Goal: Task Accomplishment & Management: Manage account settings

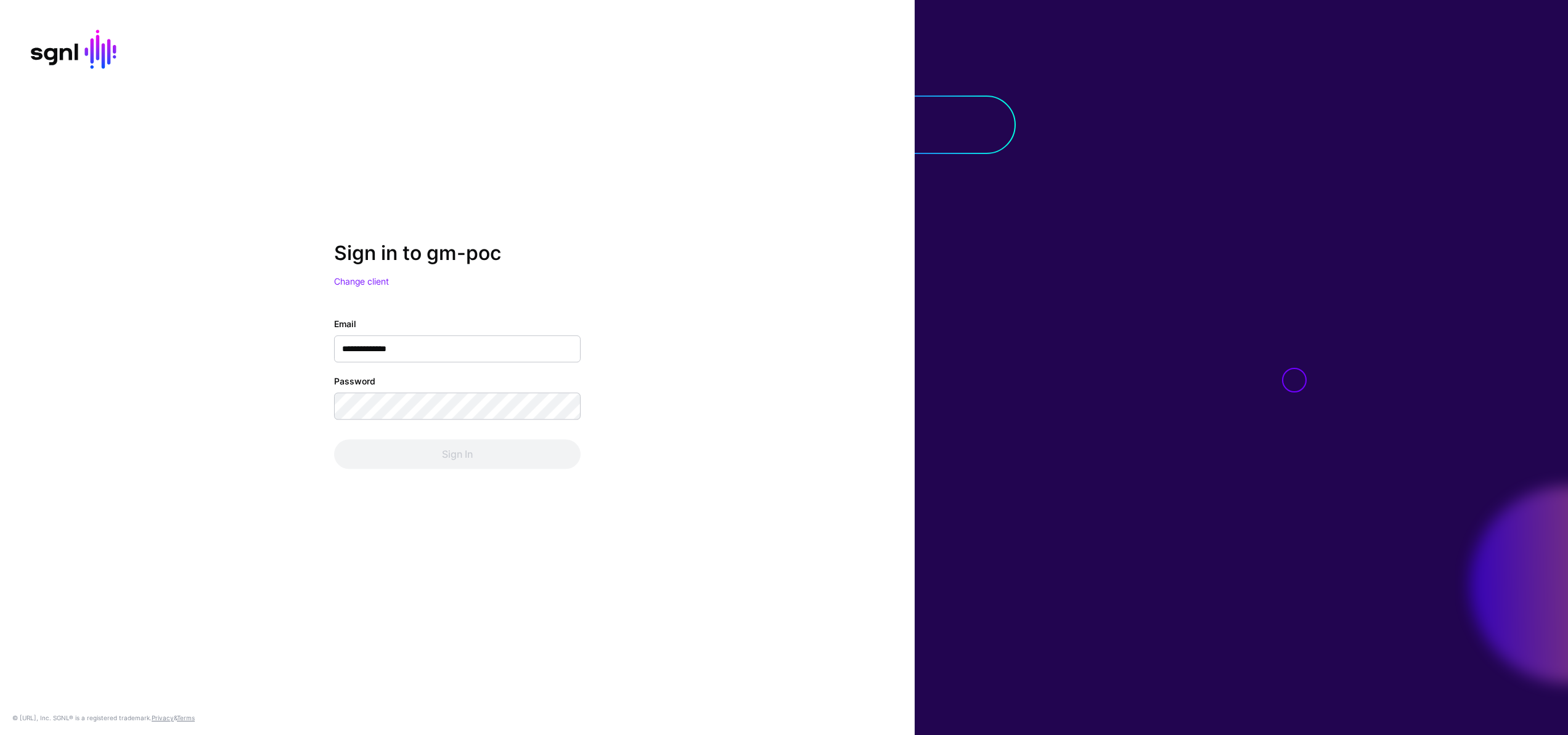
type input "**********"
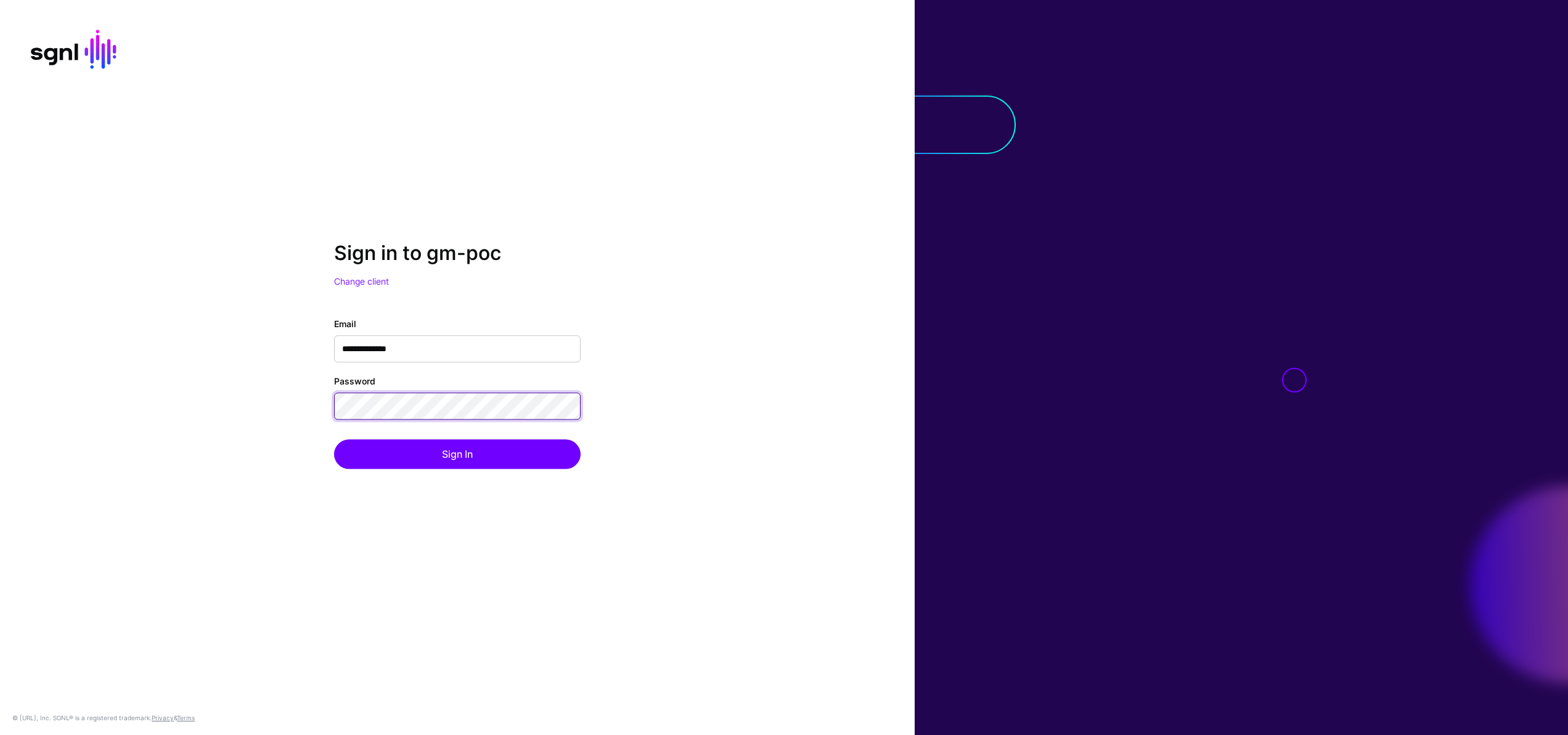
click at [334, 439] on button "Sign In" at bounding box center [458, 454] width 247 height 30
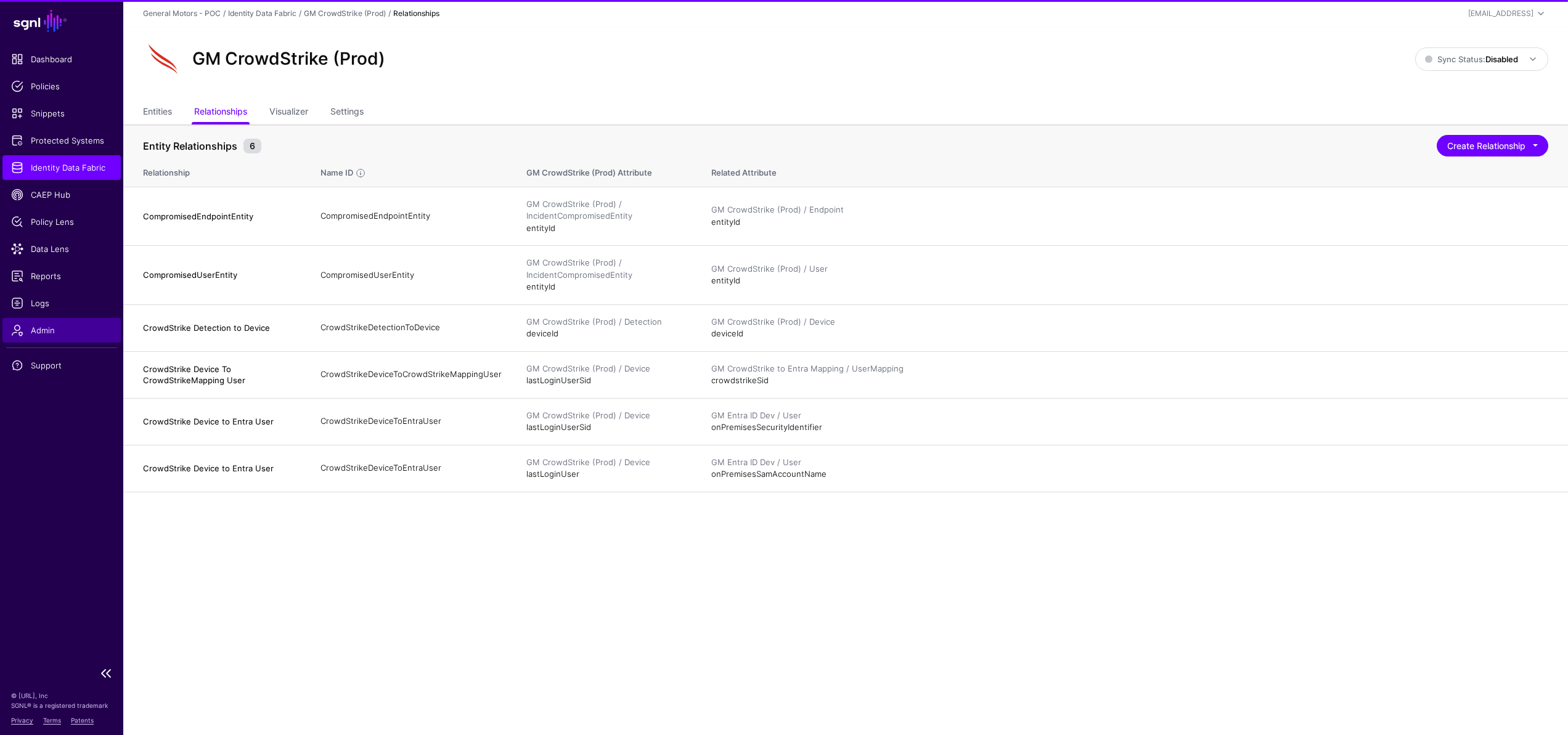
click at [55, 333] on span "Admin" at bounding box center [62, 330] width 101 height 13
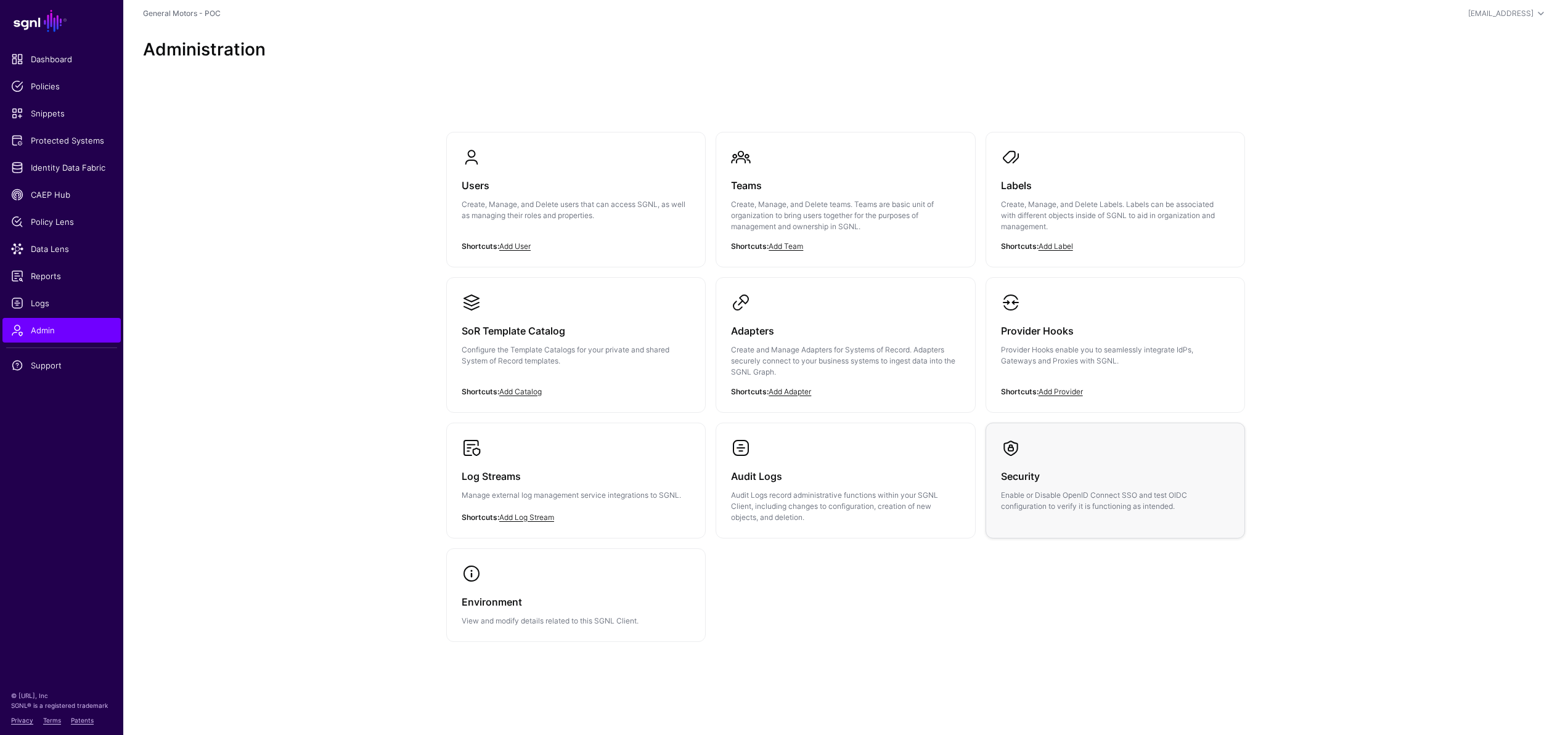
click at [1143, 456] on link "Security Enable or Disable OpenID Connect SSO and test OIDC configuration to ve…" at bounding box center [1115, 475] width 258 height 104
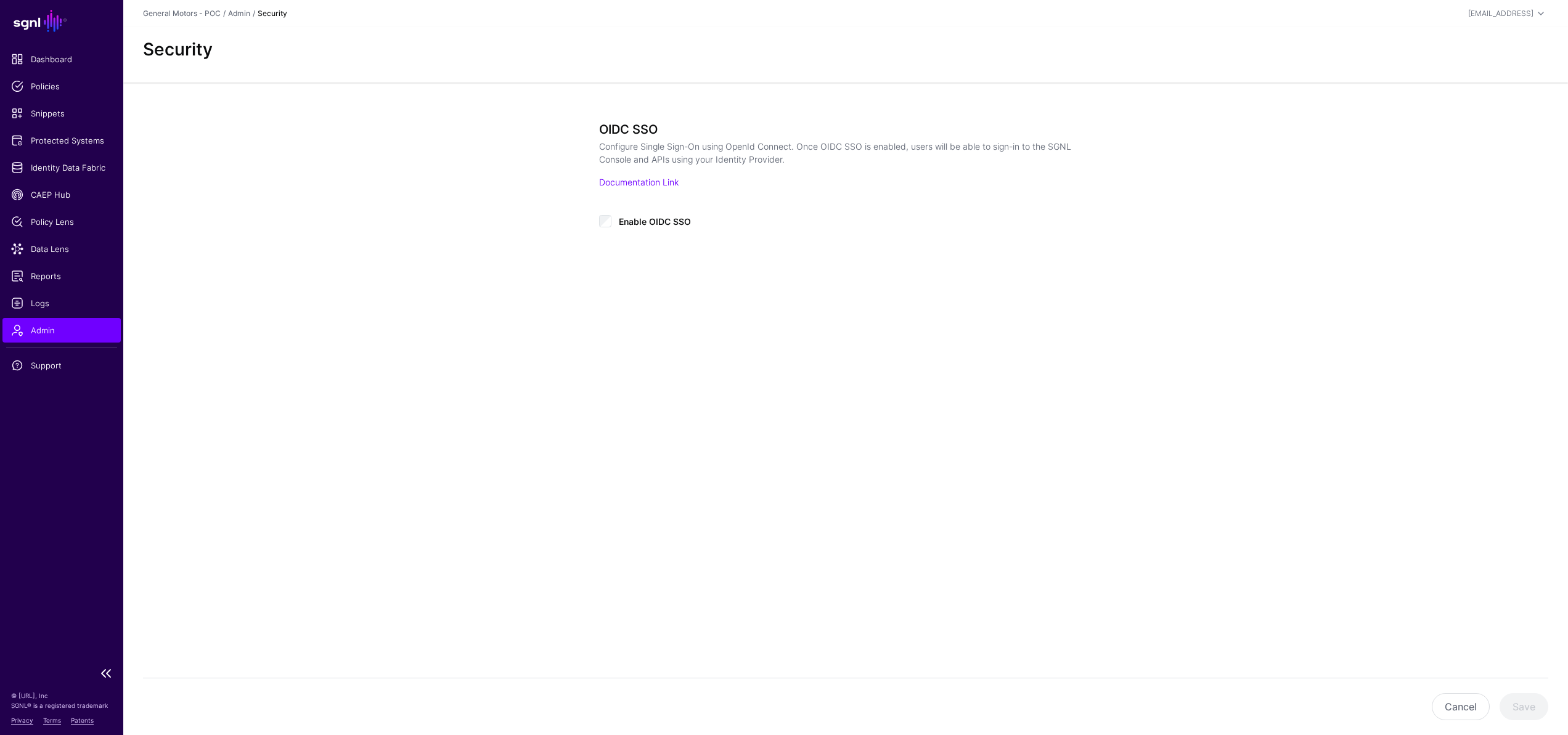
click at [53, 332] on span "Admin" at bounding box center [62, 330] width 101 height 13
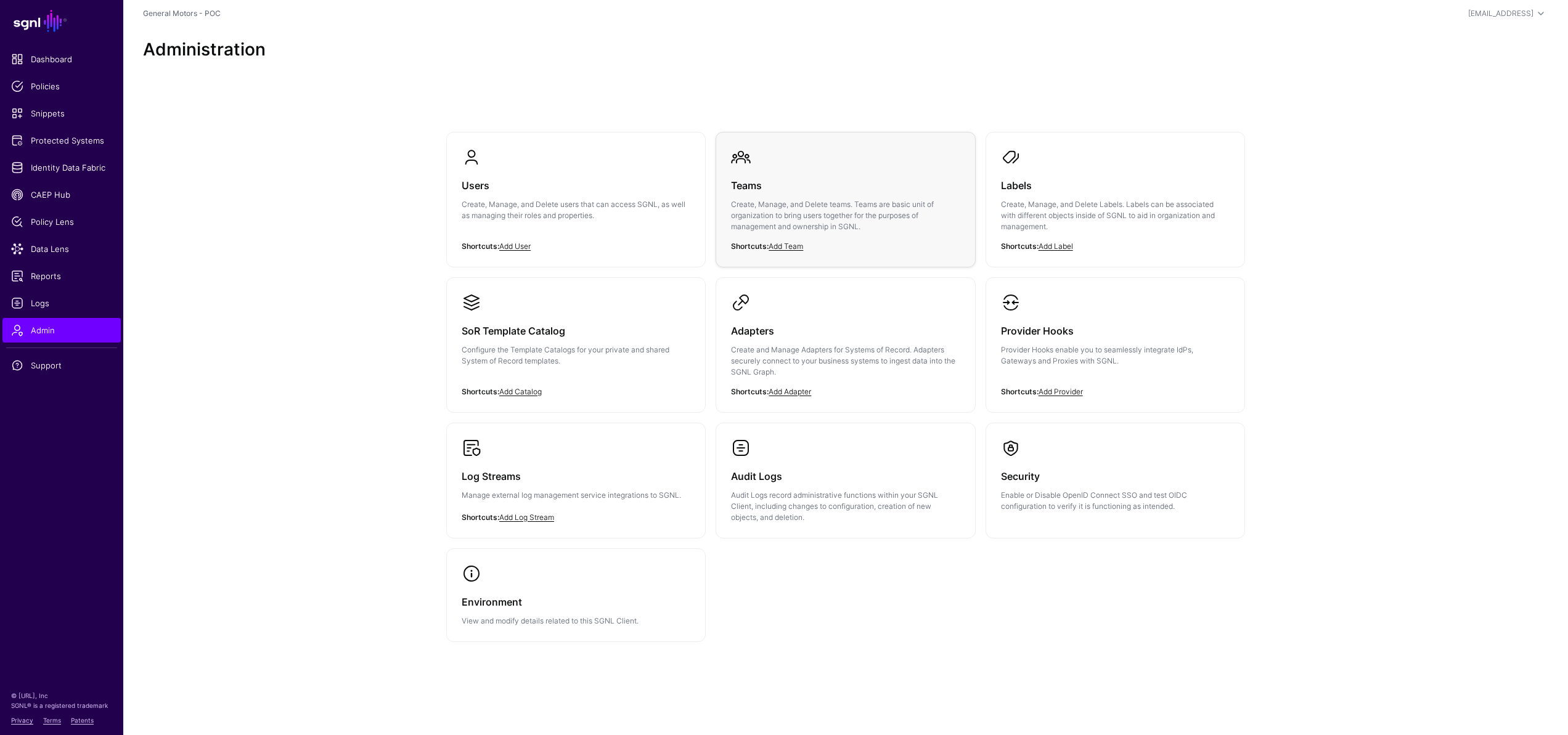
click at [790, 209] on p "Create, Manage, and Delete teams. Teams are basic unit of organization to bring…" at bounding box center [845, 215] width 228 height 33
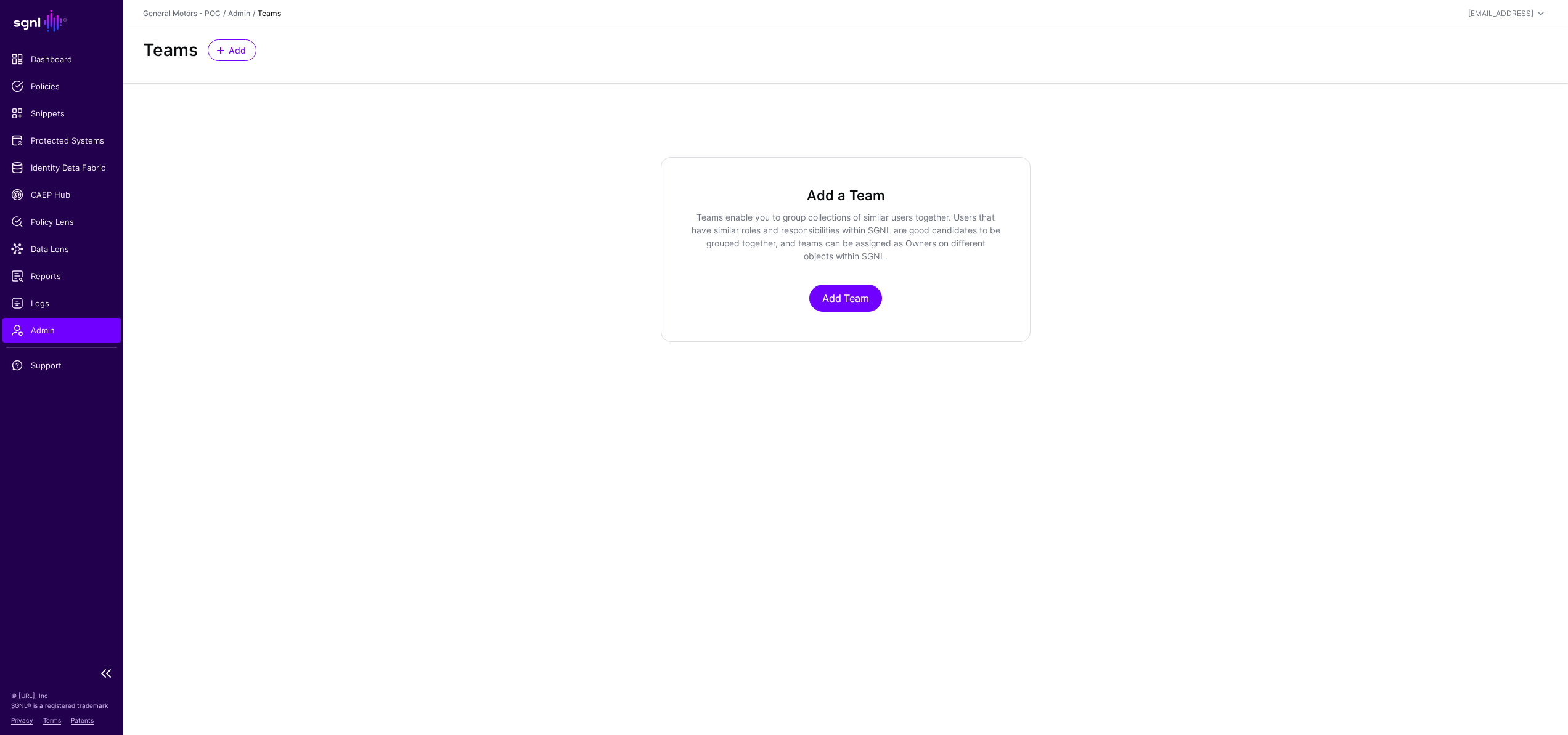
click at [47, 330] on span "Admin" at bounding box center [62, 330] width 101 height 13
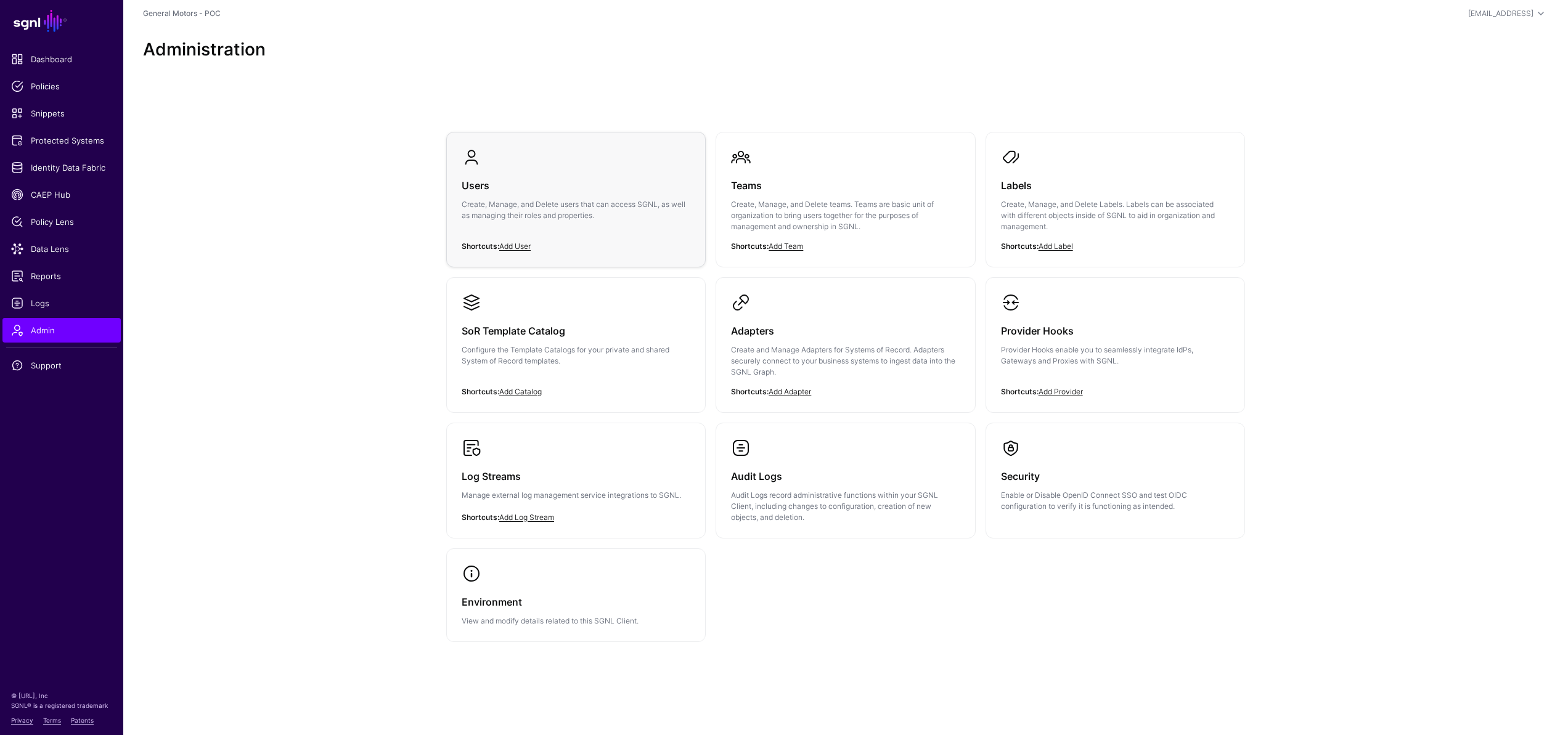
click at [546, 216] on p "Create, Manage, and Delete users that can access SGNL, as well as managing thei…" at bounding box center [576, 210] width 228 height 22
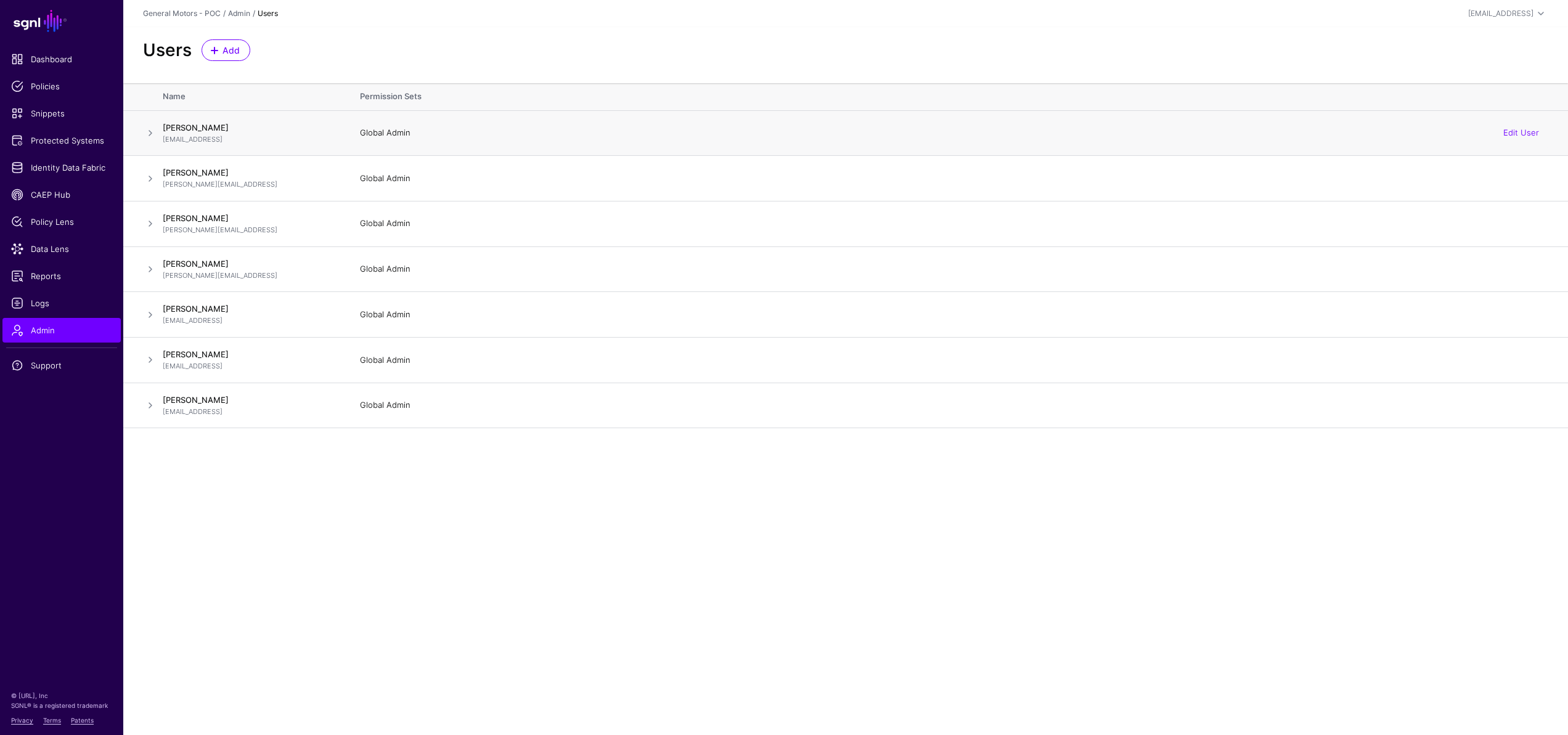
click at [144, 135] on span at bounding box center [150, 133] width 15 height 15
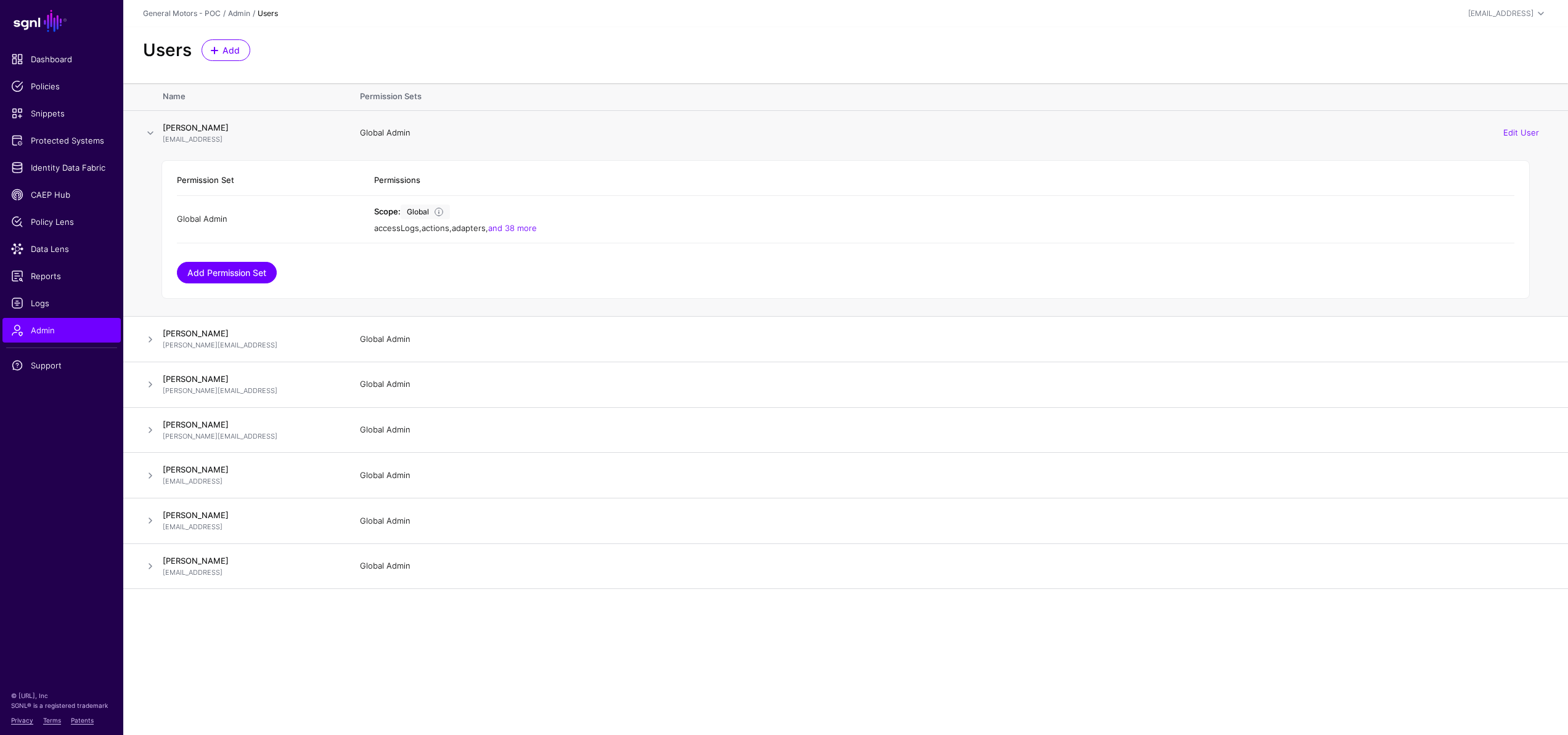
click at [225, 268] on link "Add Permission Set" at bounding box center [227, 272] width 100 height 21
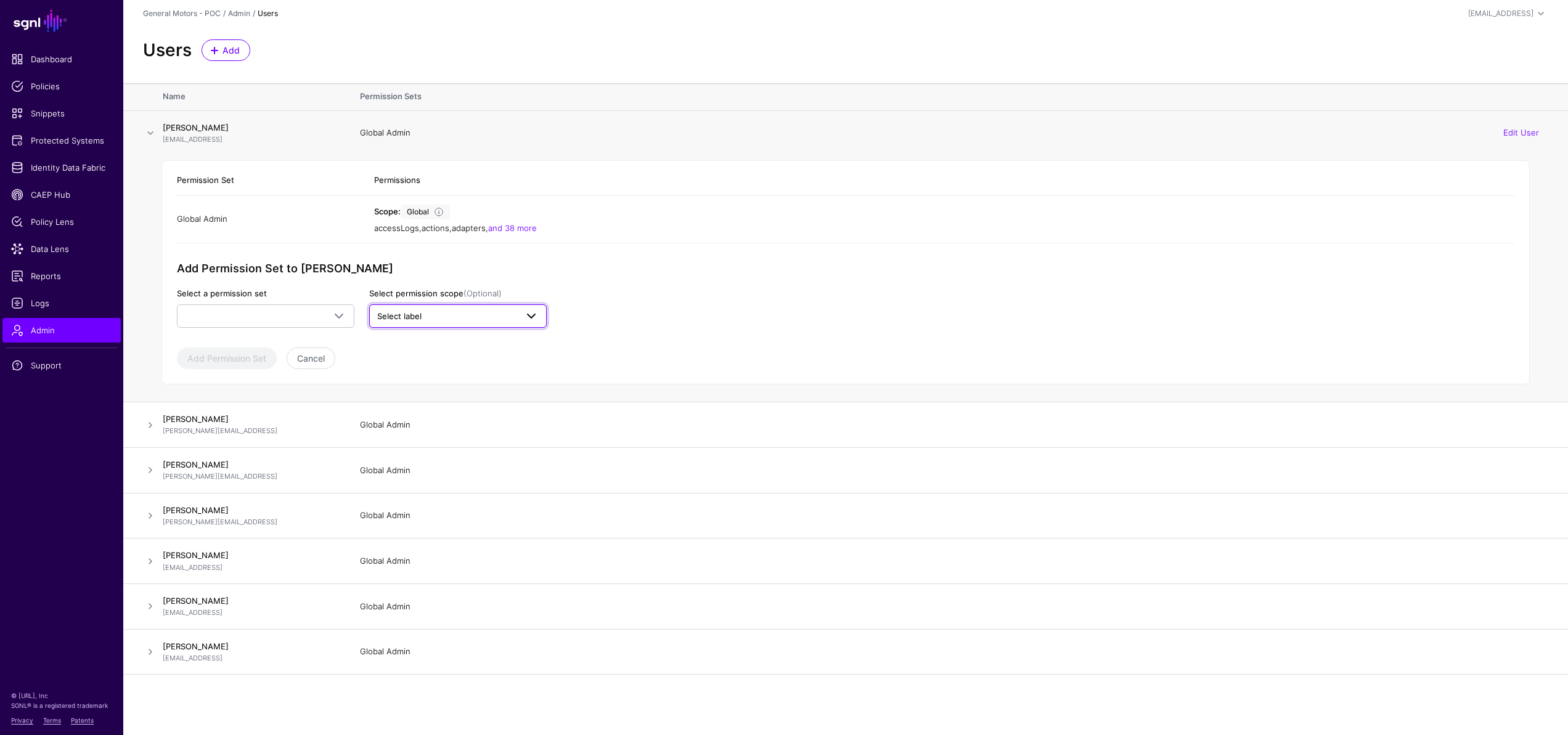
click at [429, 317] on span "Select label" at bounding box center [446, 317] width 139 height 13
click at [340, 316] on span at bounding box center [339, 317] width 15 height 15
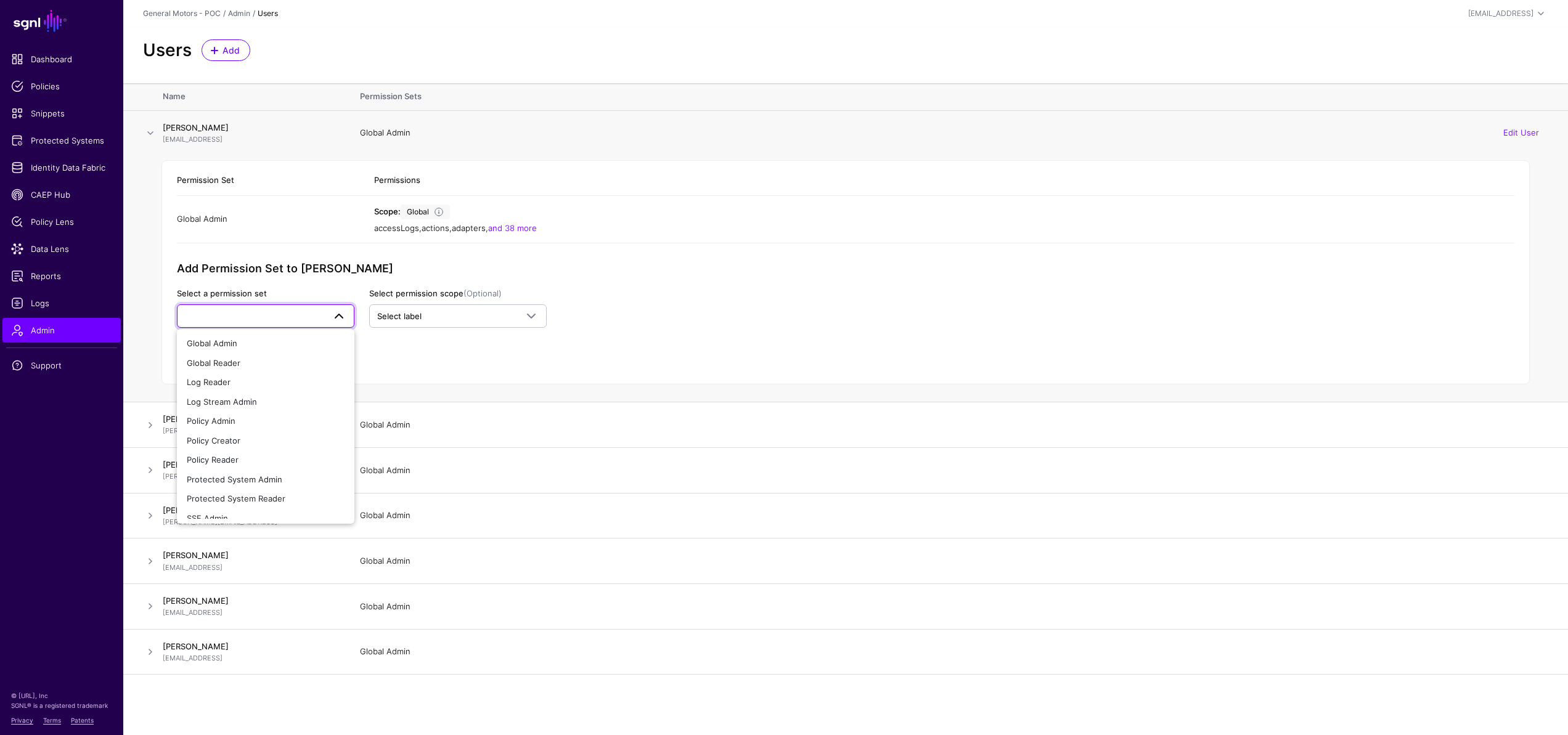
click at [340, 316] on span at bounding box center [339, 317] width 15 height 15
click at [308, 365] on button "Cancel" at bounding box center [310, 358] width 48 height 21
